Goal: Task Accomplishment & Management: Manage account settings

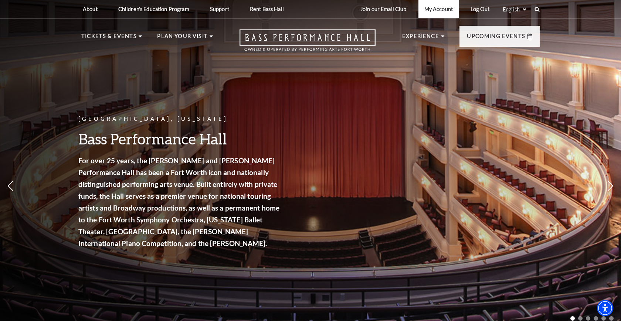
click at [433, 8] on link "My Account" at bounding box center [438, 9] width 40 height 18
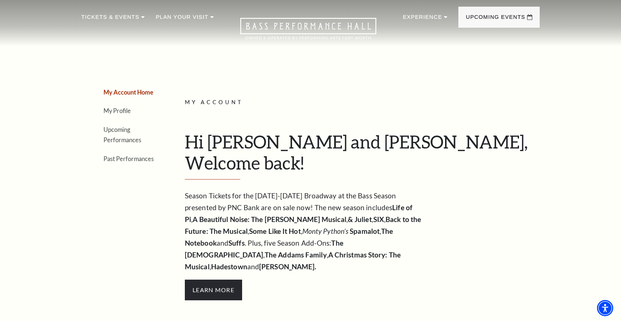
scroll to position [26, 0]
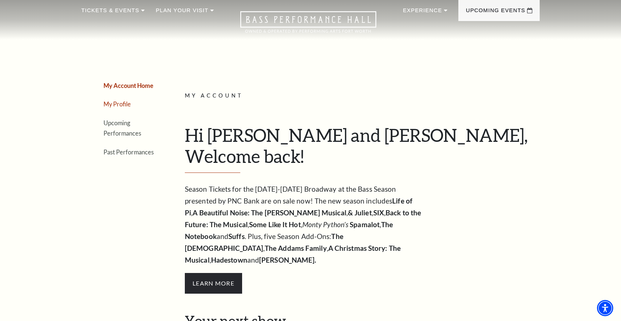
click at [120, 105] on link "My Profile" at bounding box center [116, 103] width 27 height 7
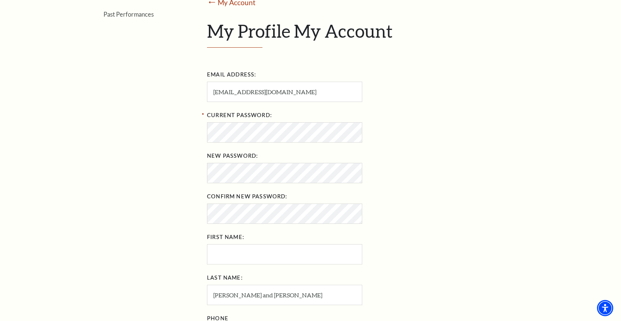
scroll to position [152, 0]
click at [213, 251] on input "First Name:" at bounding box center [284, 255] width 155 height 20
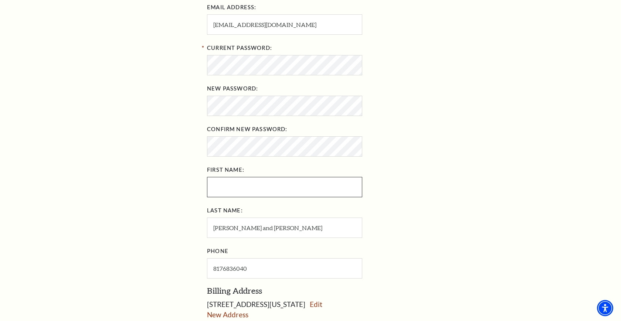
scroll to position [220, 0]
type input "Bea"
drag, startPoint x: 247, startPoint y: 229, endPoint x: 191, endPoint y: 222, distance: 56.6
click at [191, 222] on div "My Account Home My Profile Upcoming Performances Past Performances Loading... A…" at bounding box center [310, 126] width 458 height 555
drag, startPoint x: 239, startPoint y: 230, endPoint x: 181, endPoint y: 226, distance: 58.9
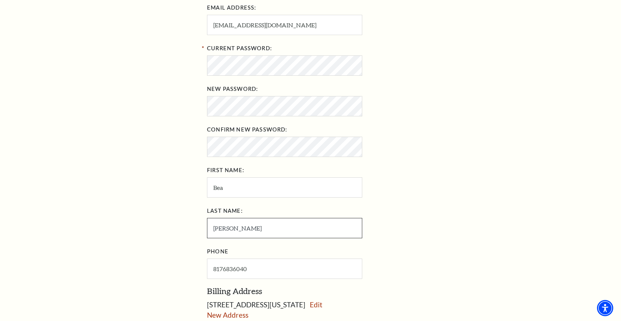
click at [188, 226] on div "My Account Home My Profile Upcoming Performances Past Performances Loading... A…" at bounding box center [310, 126] width 458 height 555
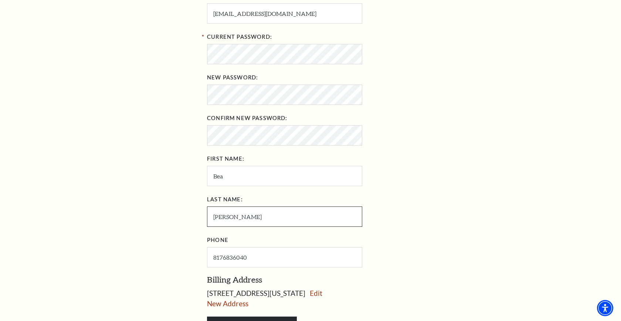
scroll to position [234, 0]
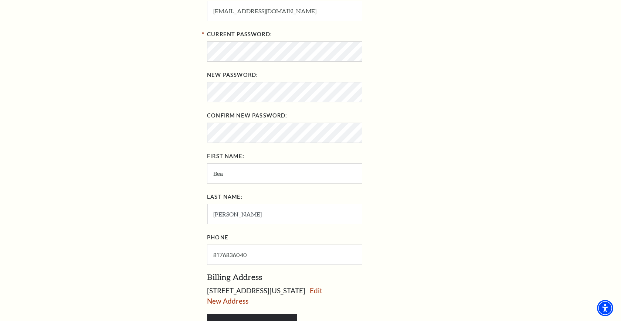
type input "Kutzler"
click at [233, 173] on input "Bea" at bounding box center [284, 173] width 155 height 20
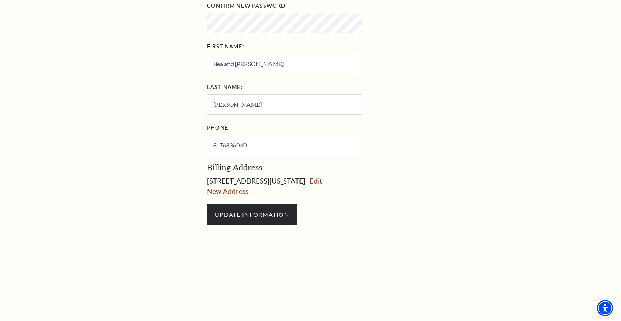
scroll to position [369, 0]
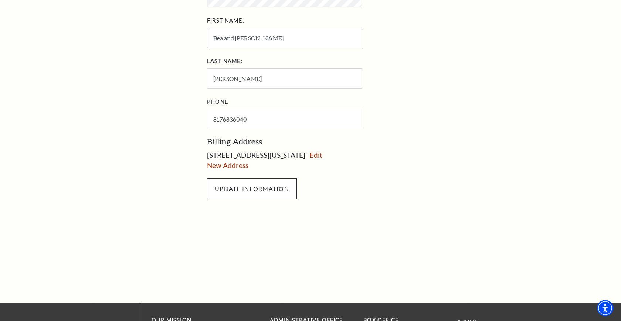
type input "Bea and Dan"
click at [264, 187] on input "UPDATE INFORMATION" at bounding box center [252, 188] width 90 height 21
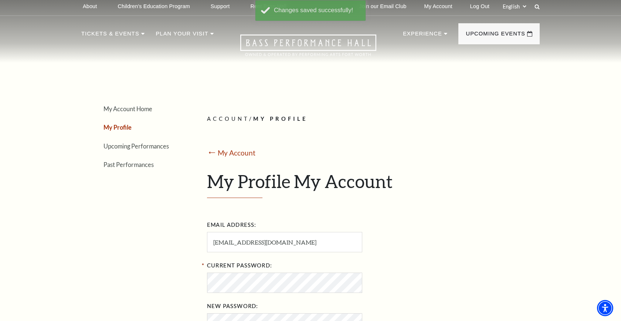
scroll to position [2, 0]
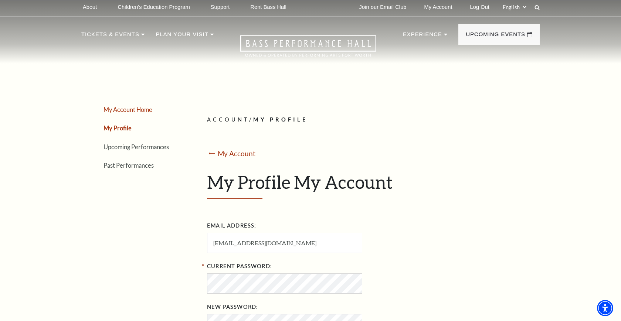
click at [139, 109] on link "My Account Home" at bounding box center [127, 109] width 49 height 7
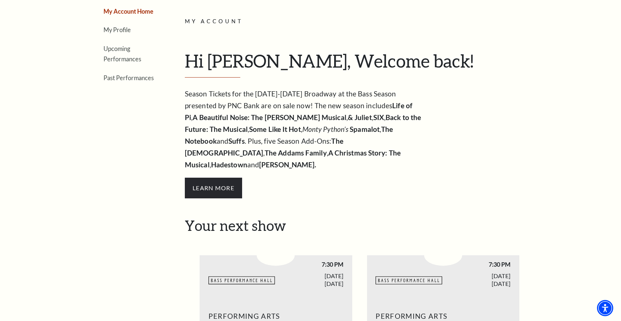
scroll to position [104, 0]
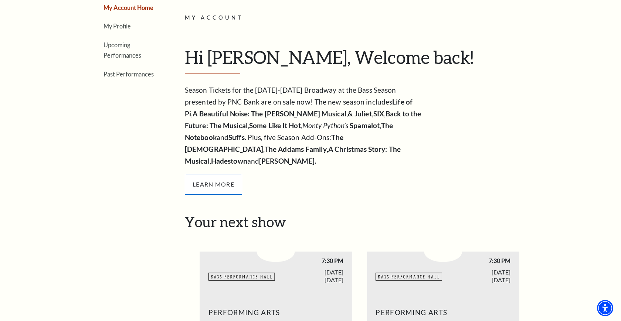
click at [213, 175] on span "Learn More" at bounding box center [213, 184] width 57 height 21
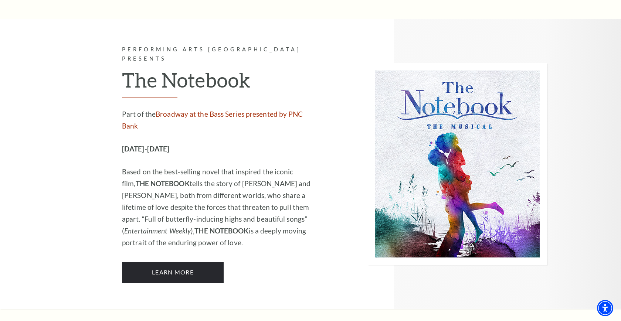
scroll to position [4674, 0]
